Goal: Task Accomplishment & Management: Manage account settings

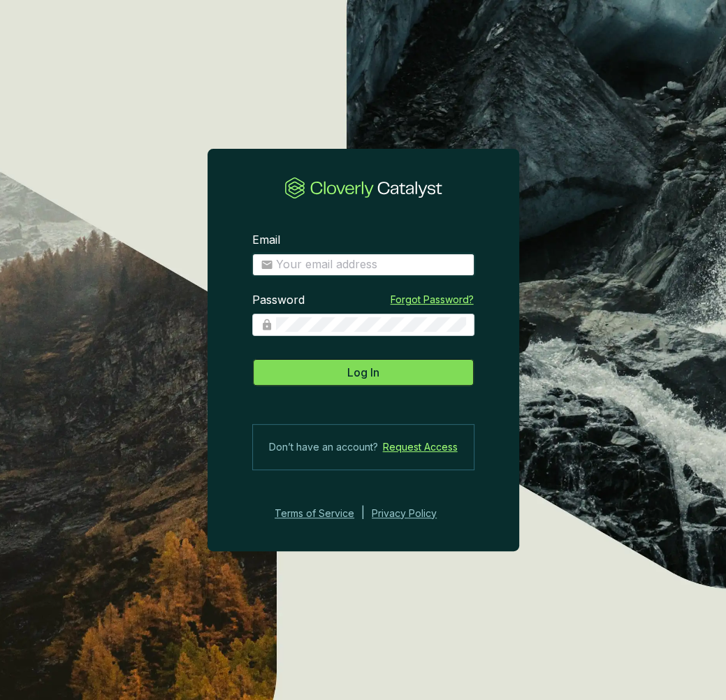
type input "[PERSON_NAME][EMAIL_ADDRESS][PERSON_NAME][DOMAIN_NAME]"
click at [393, 371] on button "Log In" at bounding box center [363, 372] width 222 height 28
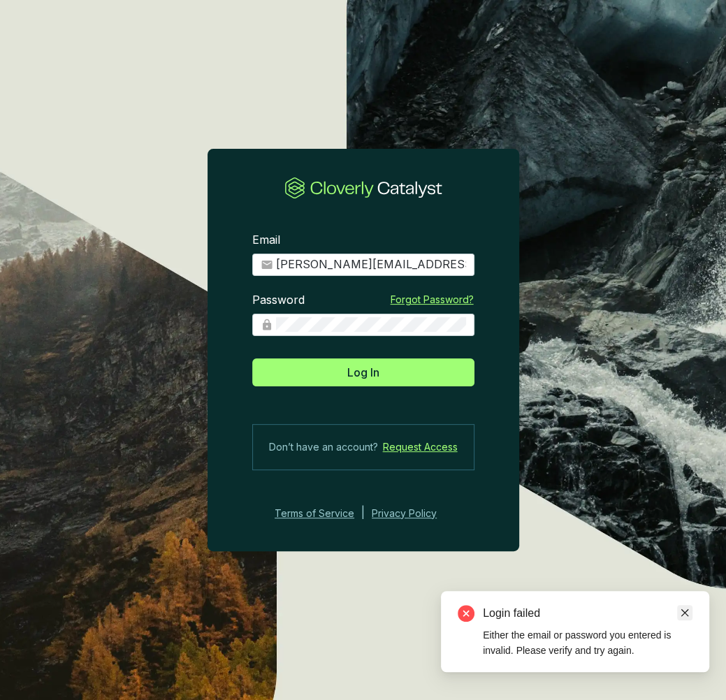
click at [681, 613] on icon "close" at bounding box center [685, 613] width 10 height 10
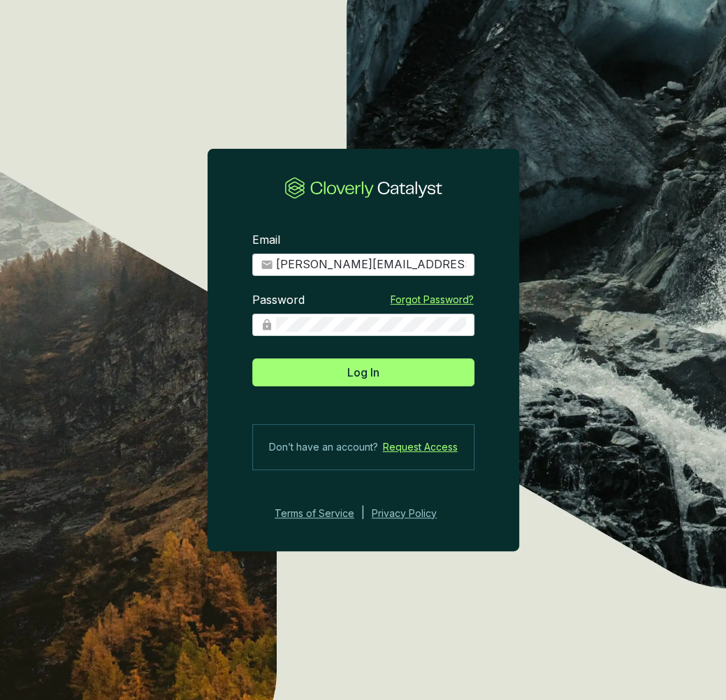
click at [326, 335] on div "Password Forgot Password?" at bounding box center [363, 323] width 222 height 60
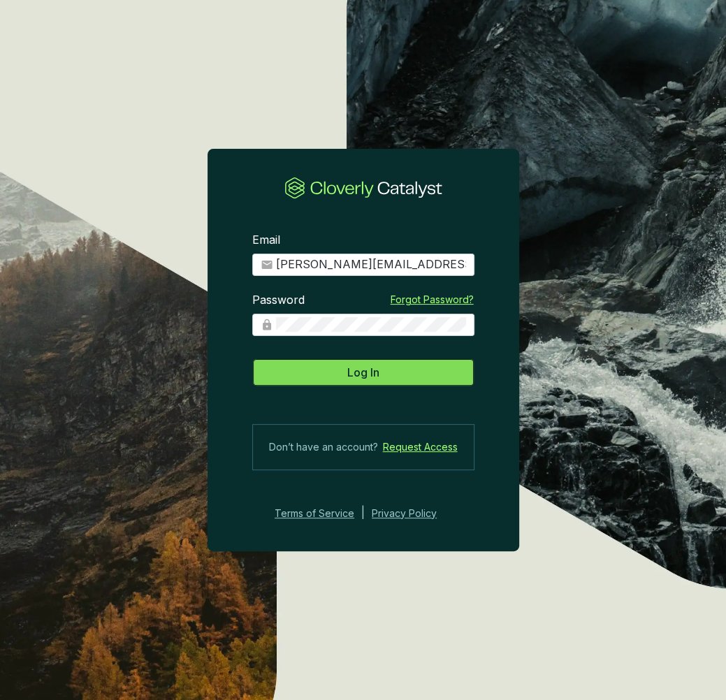
click at [352, 369] on span "Log In" at bounding box center [363, 372] width 32 height 17
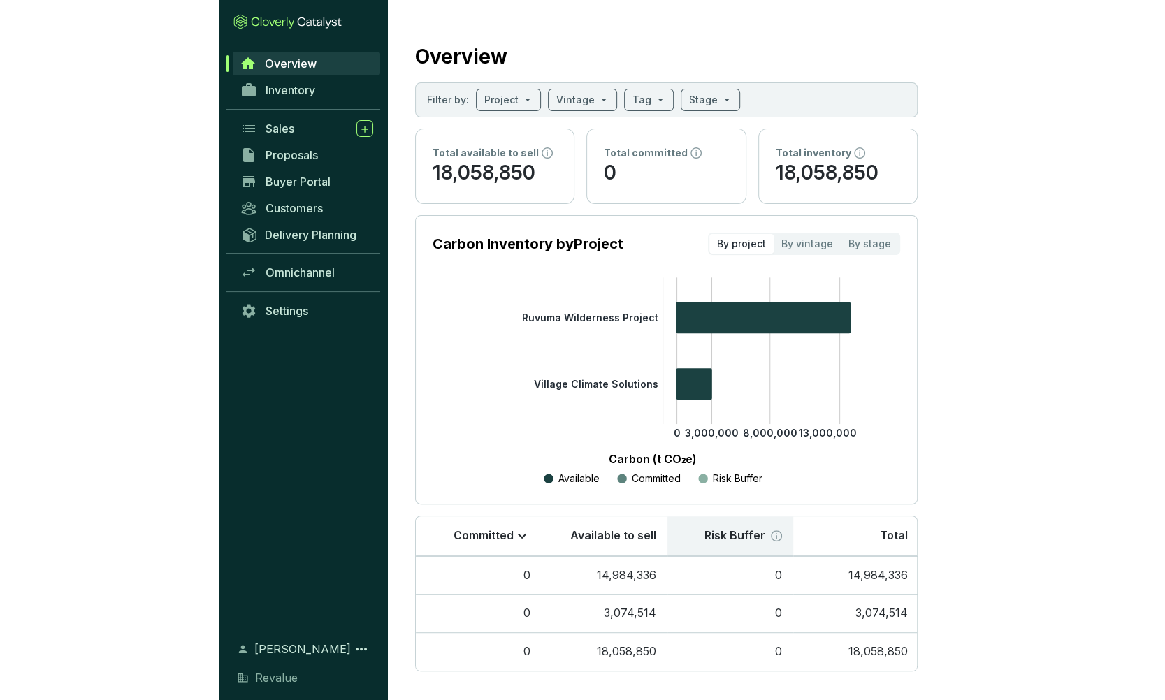
scroll to position [3, 0]
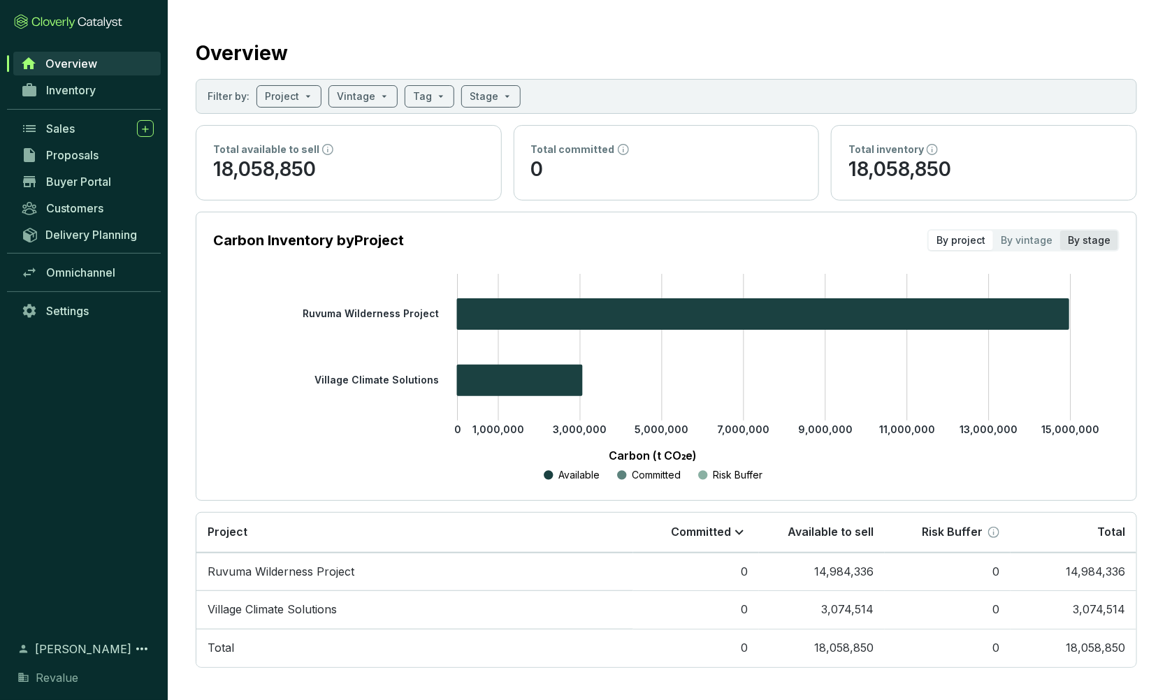
click at [725, 235] on div "By stage" at bounding box center [1089, 241] width 58 height 20
click at [725, 231] on input "By stage" at bounding box center [1060, 231] width 0 height 0
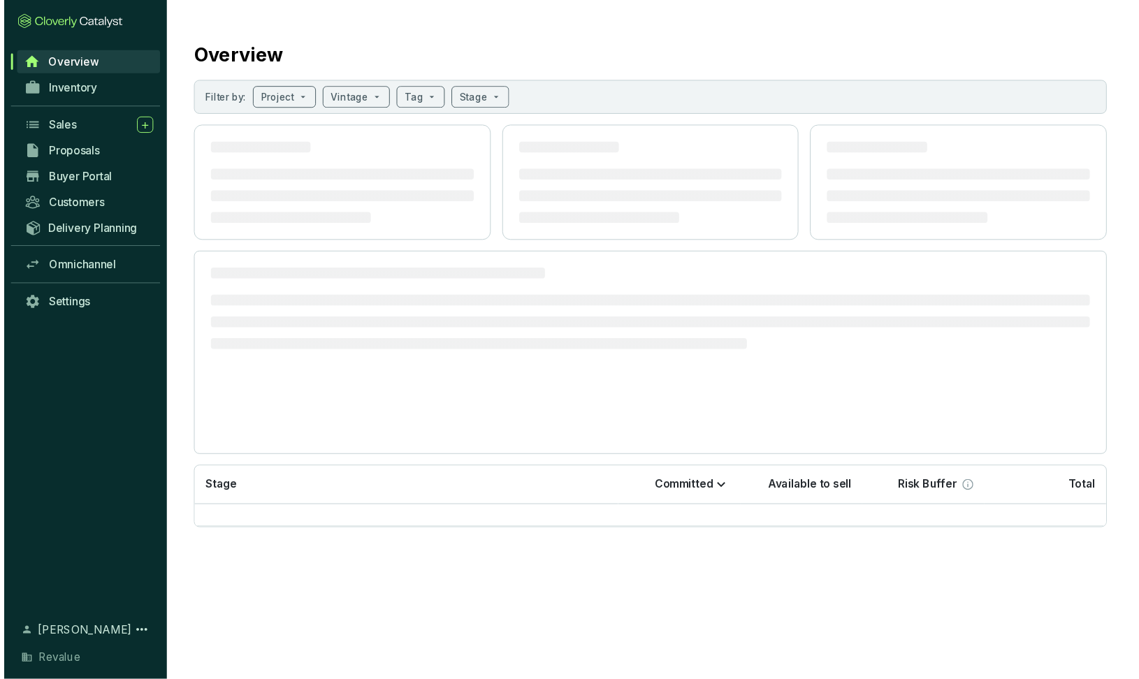
scroll to position [0, 0]
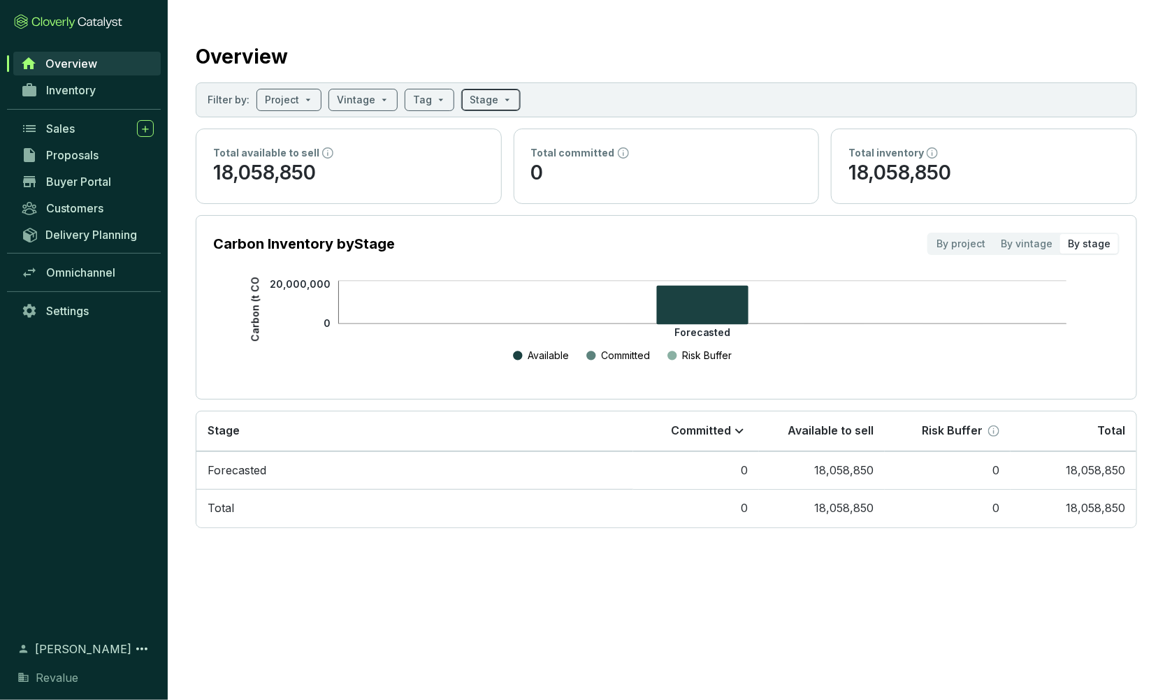
click at [490, 99] on span at bounding box center [491, 99] width 43 height 21
click at [564, 134] on icon at bounding box center [562, 135] width 17 height 17
click at [491, 100] on span at bounding box center [491, 99] width 43 height 21
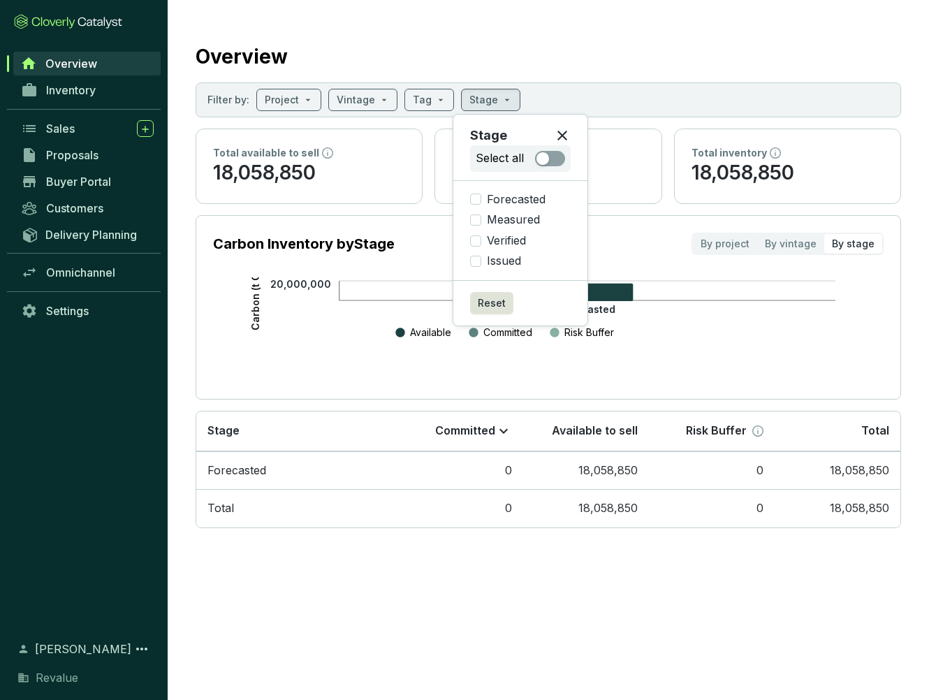
click at [725, 353] on div "Forecasted 20,000,000 Carbon (t CO₂e) Available Committed Risk Buffer" at bounding box center [548, 329] width 671 height 105
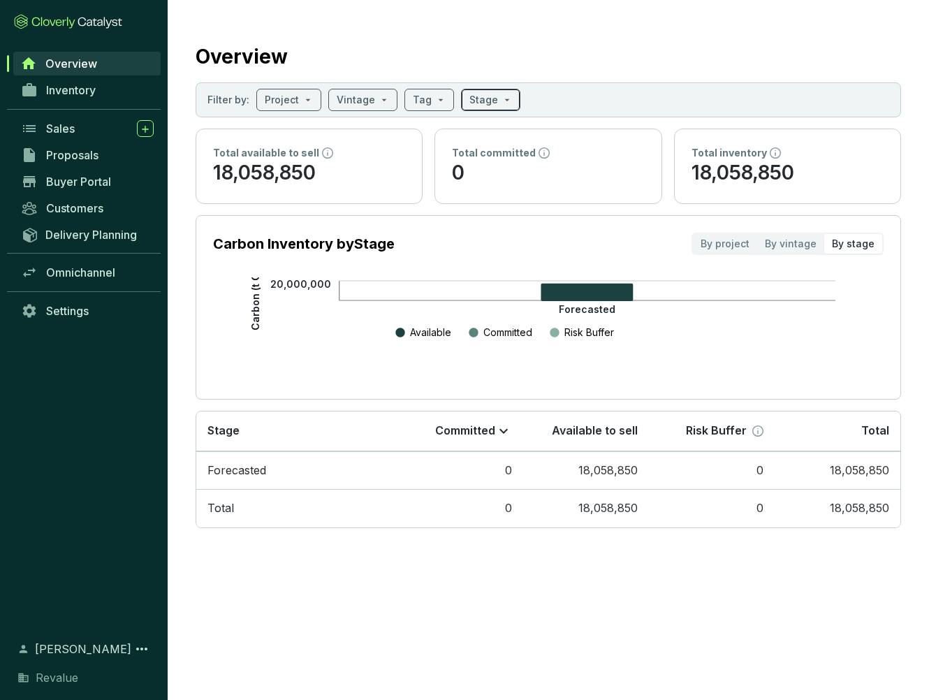
click at [499, 104] on span at bounding box center [491, 99] width 43 height 21
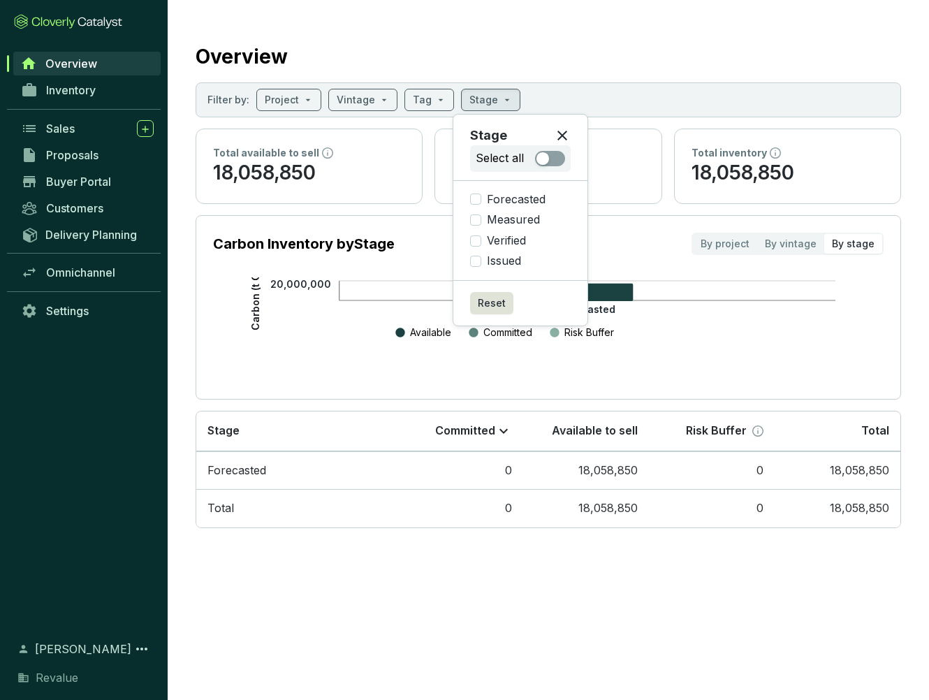
click at [562, 131] on icon at bounding box center [562, 135] width 17 height 17
